Goal: Task Accomplishment & Management: Manage account settings

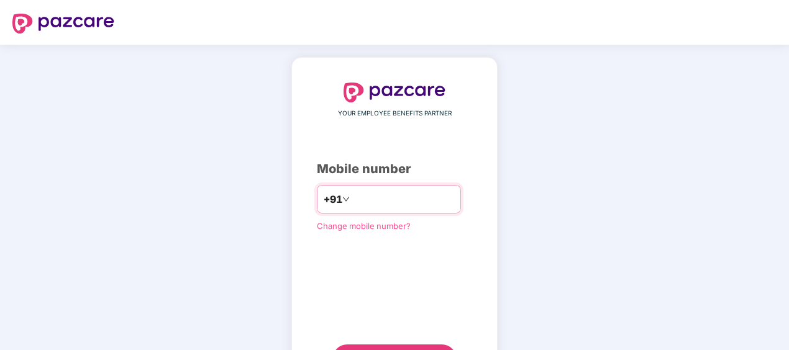
type input "**********"
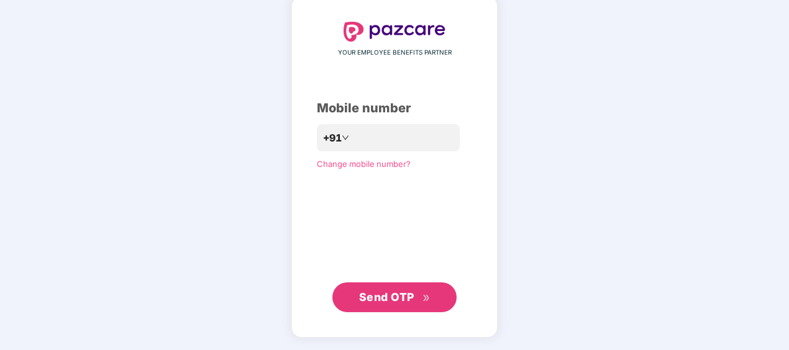
scroll to position [60, 0]
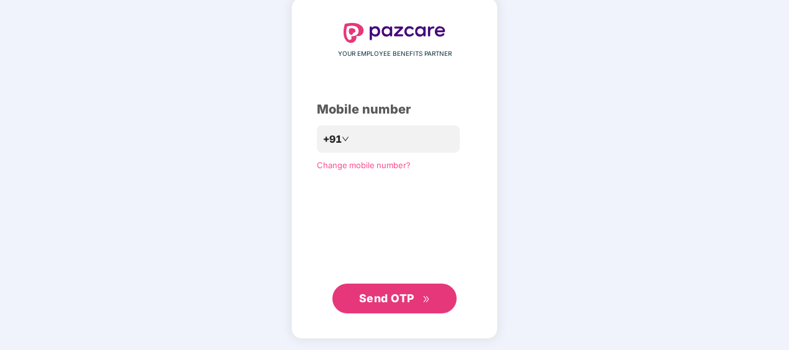
click at [391, 296] on span "Send OTP" at bounding box center [386, 298] width 55 height 13
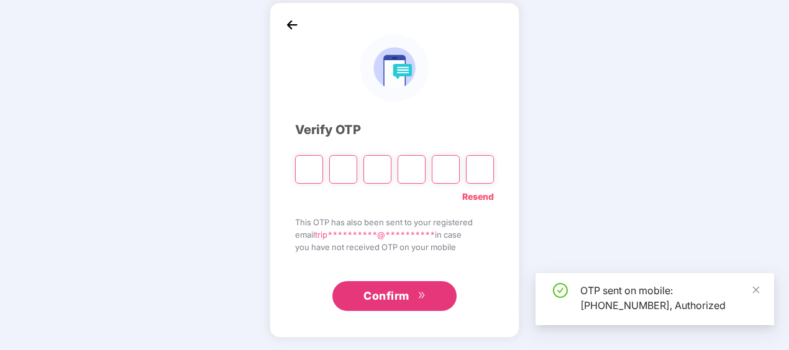
scroll to position [55, 0]
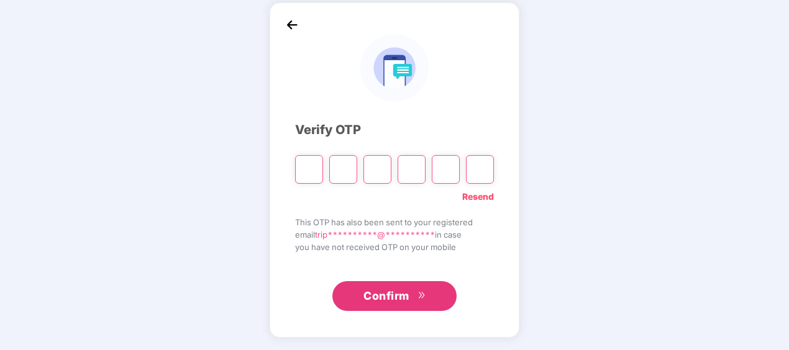
type input "*"
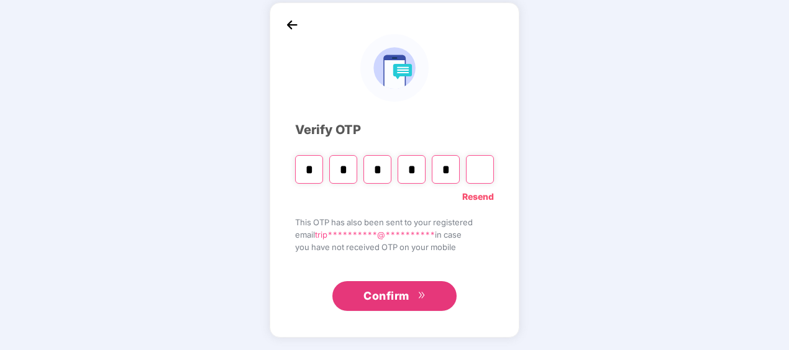
type input "*"
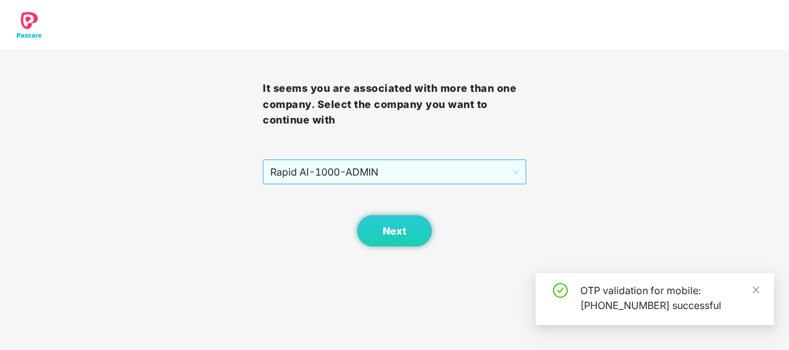
click at [481, 171] on span "Rapid AI - 1000 - ADMIN" at bounding box center [394, 172] width 248 height 24
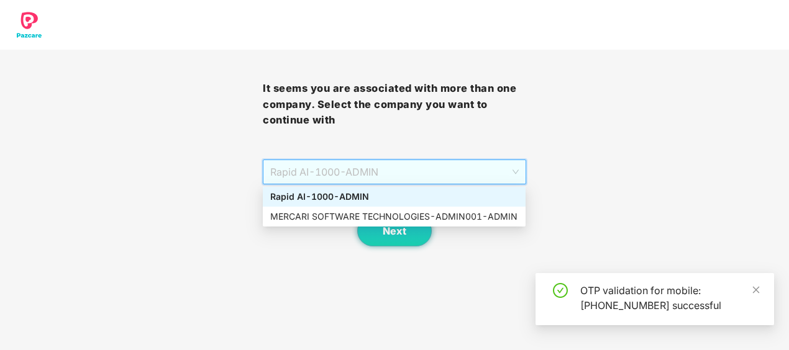
click at [481, 171] on span "Rapid AI - 1000 - ADMIN" at bounding box center [394, 172] width 248 height 24
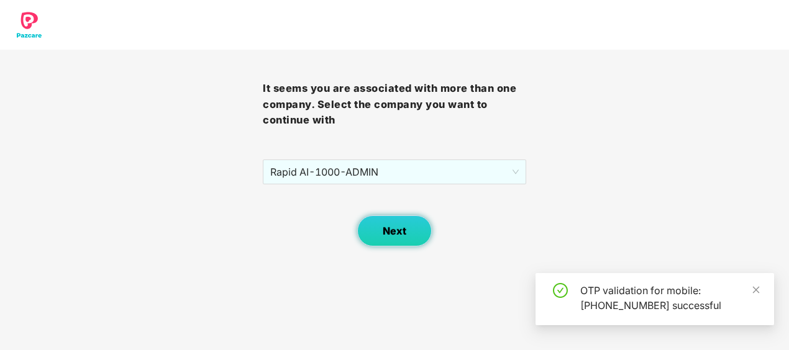
click at [417, 231] on button "Next" at bounding box center [394, 230] width 75 height 31
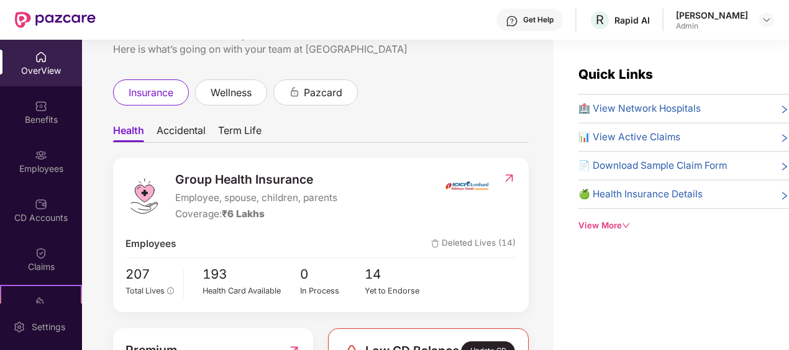
scroll to position [62, 0]
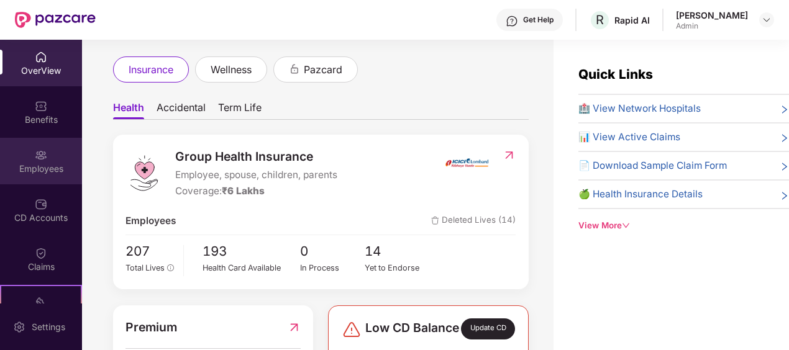
click at [46, 161] on div "Employees" at bounding box center [41, 161] width 82 height 47
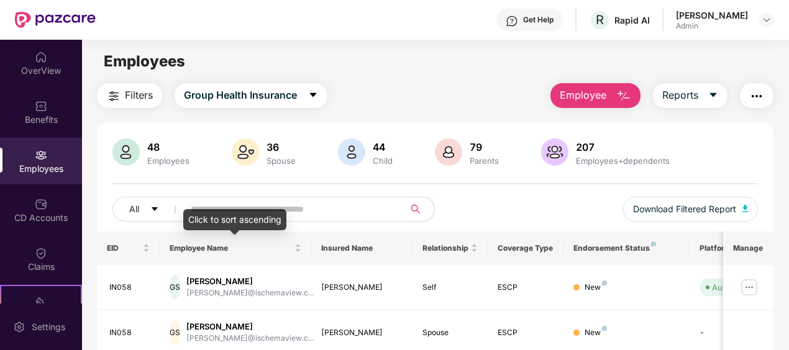
click at [294, 212] on input "text" at bounding box center [289, 209] width 197 height 19
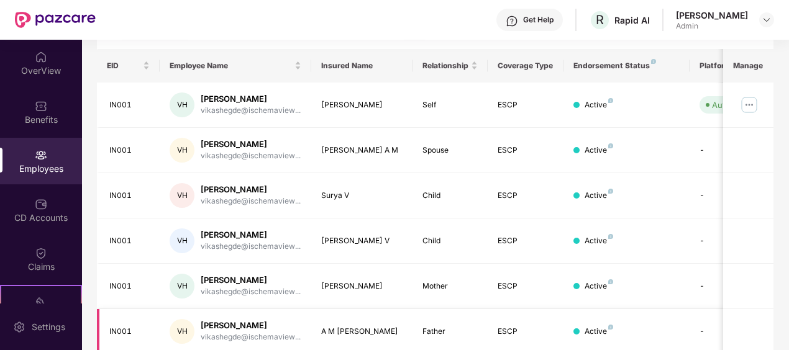
scroll to position [168, 0]
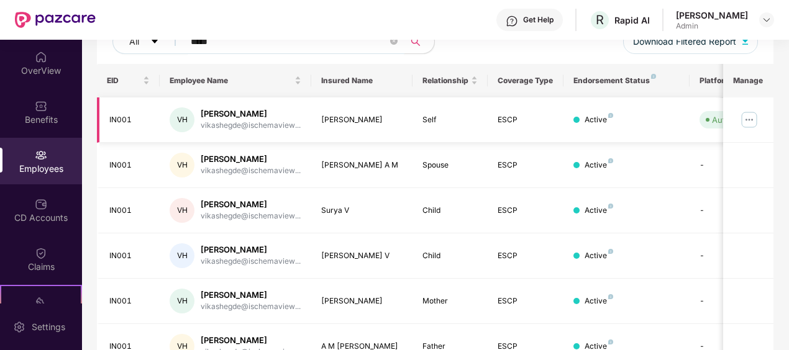
type input "*****"
click at [748, 118] on img at bounding box center [749, 120] width 20 height 20
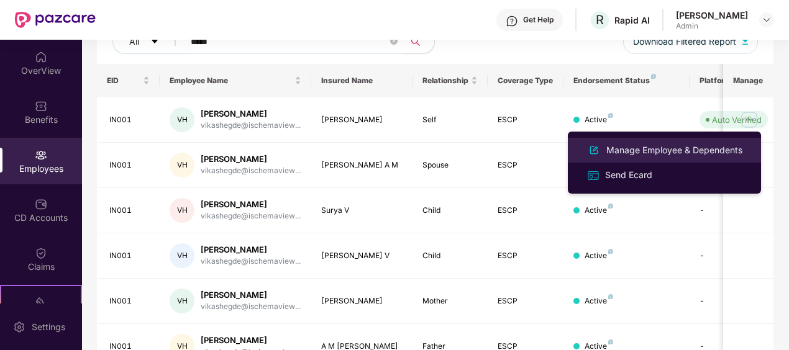
click at [676, 150] on div "Manage Employee & Dependents" at bounding box center [673, 150] width 141 height 14
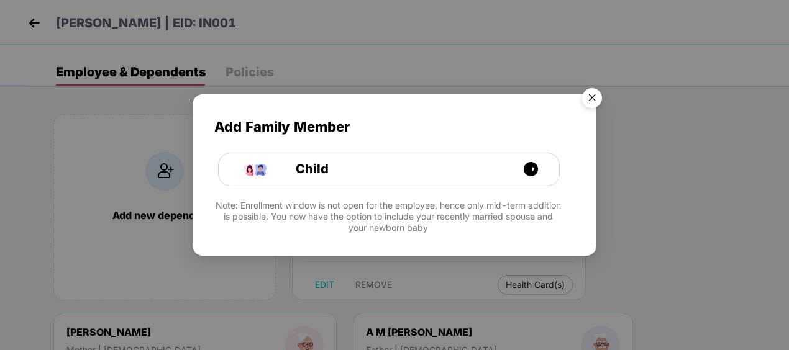
click at [599, 104] on img "Close" at bounding box center [591, 100] width 35 height 35
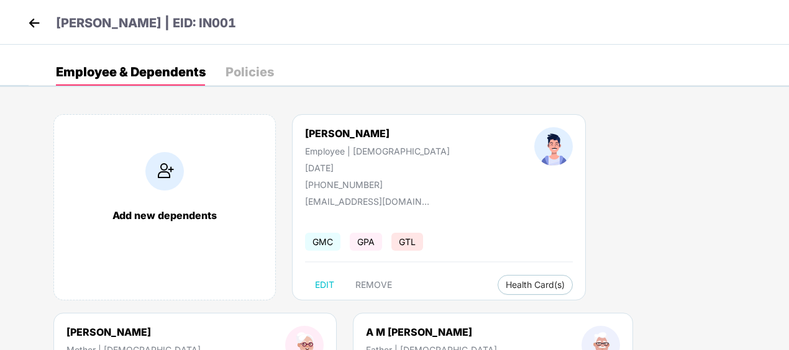
click at [28, 23] on img at bounding box center [34, 23] width 19 height 19
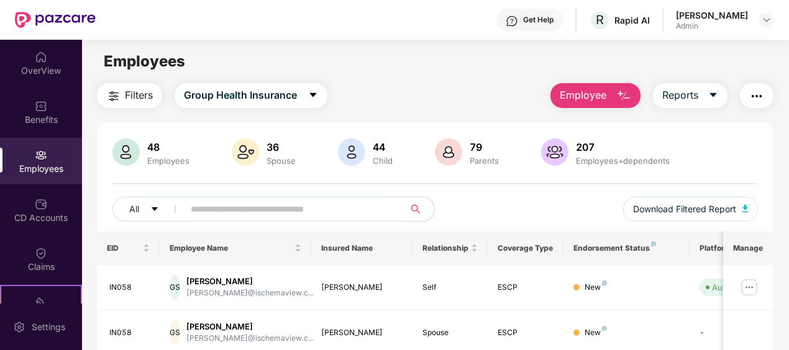
click at [273, 214] on input "text" at bounding box center [289, 209] width 197 height 19
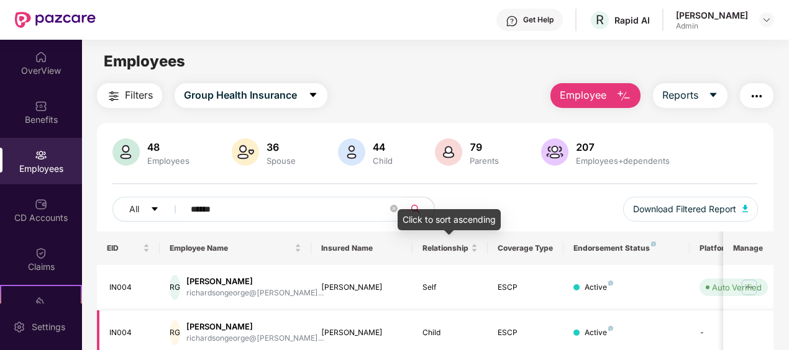
scroll to position [49, 0]
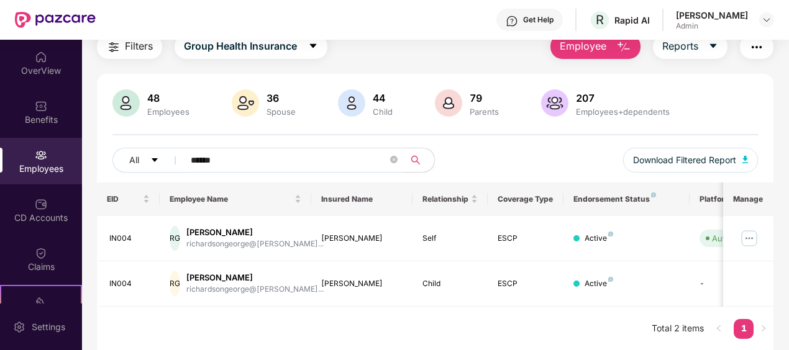
type input "******"
